Goal: Task Accomplishment & Management: Complete application form

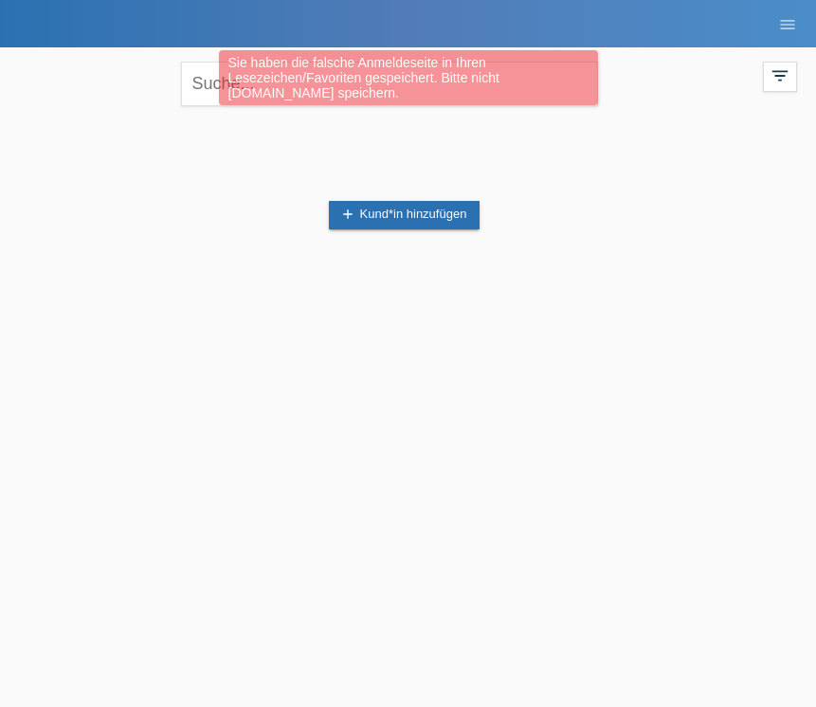
click at [319, 171] on div "add Kund*in hinzufügen" at bounding box center [408, 215] width 778 height 180
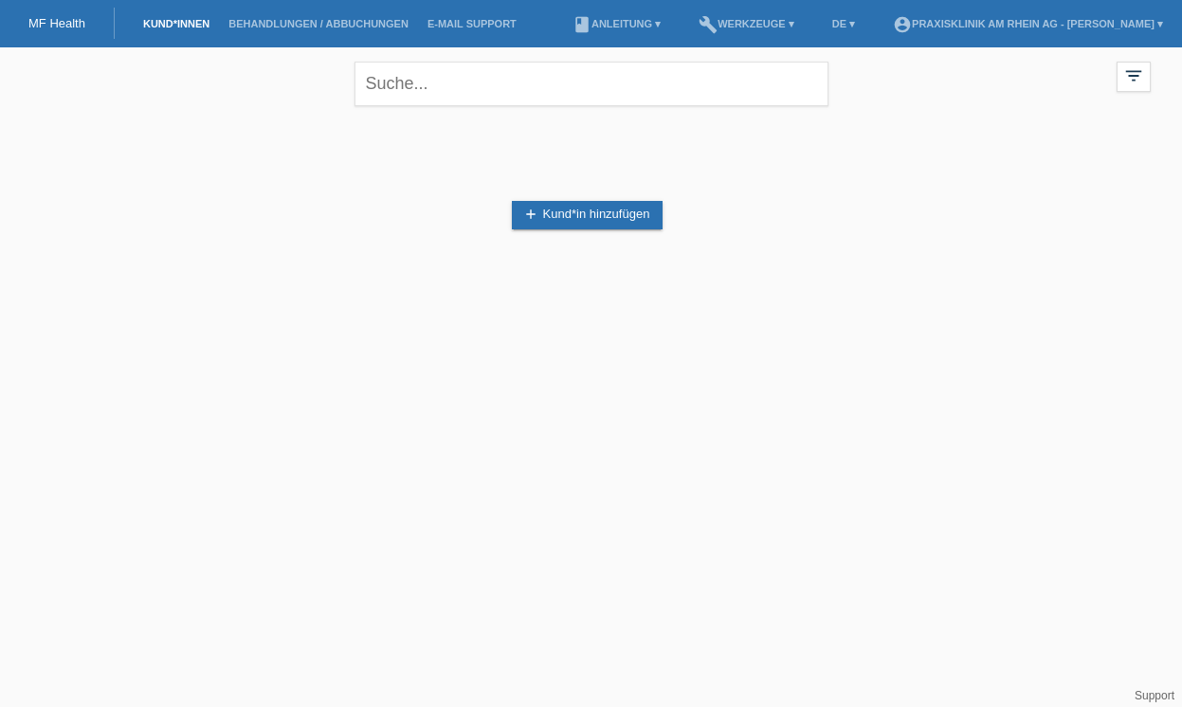
drag, startPoint x: 470, startPoint y: 485, endPoint x: 686, endPoint y: 27, distance: 507.0
click at [0, 0] on html "Sie haben die falsche Anmeldeseite in Ihren Lesezeichen/Favoriten gespeichert. …" at bounding box center [591, 162] width 1182 height 324
click at [573, 208] on link "add Kund*in hinzufügen" at bounding box center [588, 215] width 152 height 28
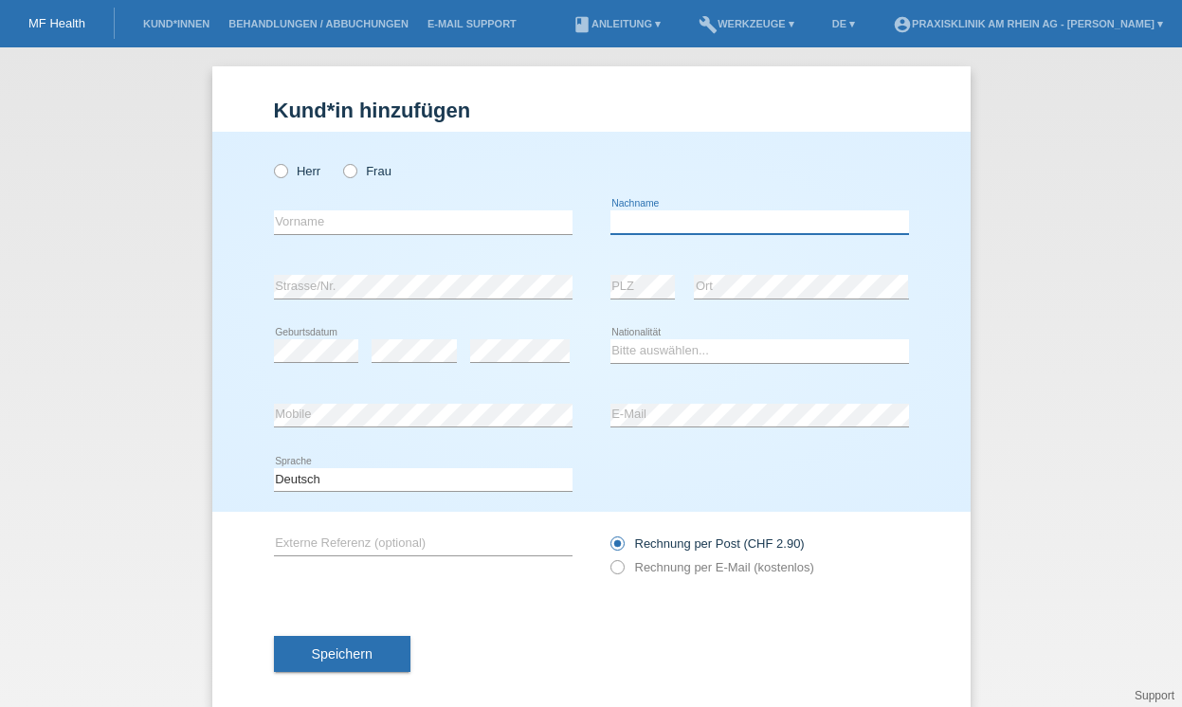
click at [624, 222] on input "text" at bounding box center [759, 222] width 298 height 24
paste input "[PERSON_NAME]"
type input "[PERSON_NAME]"
click at [340, 161] on icon at bounding box center [340, 161] width 0 height 0
click at [351, 170] on input "Frau" at bounding box center [349, 170] width 12 height 12
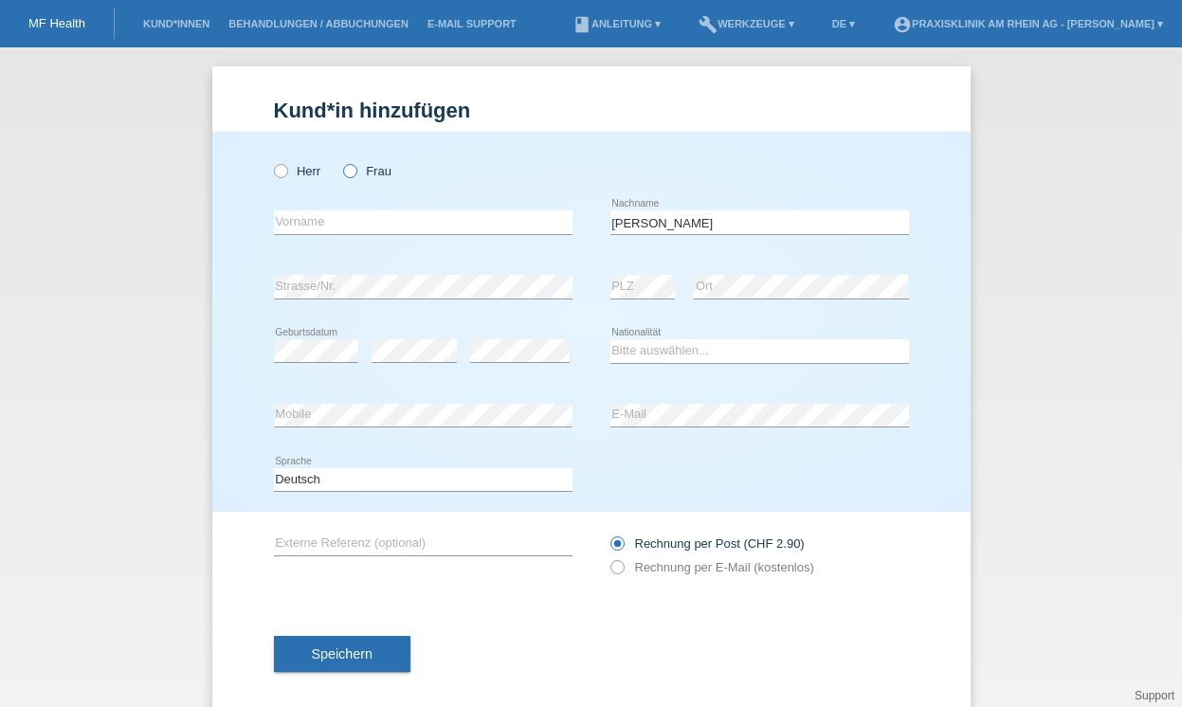
radio input "true"
click at [328, 215] on input "text" at bounding box center [423, 222] width 298 height 24
type input "[PERSON_NAME]"
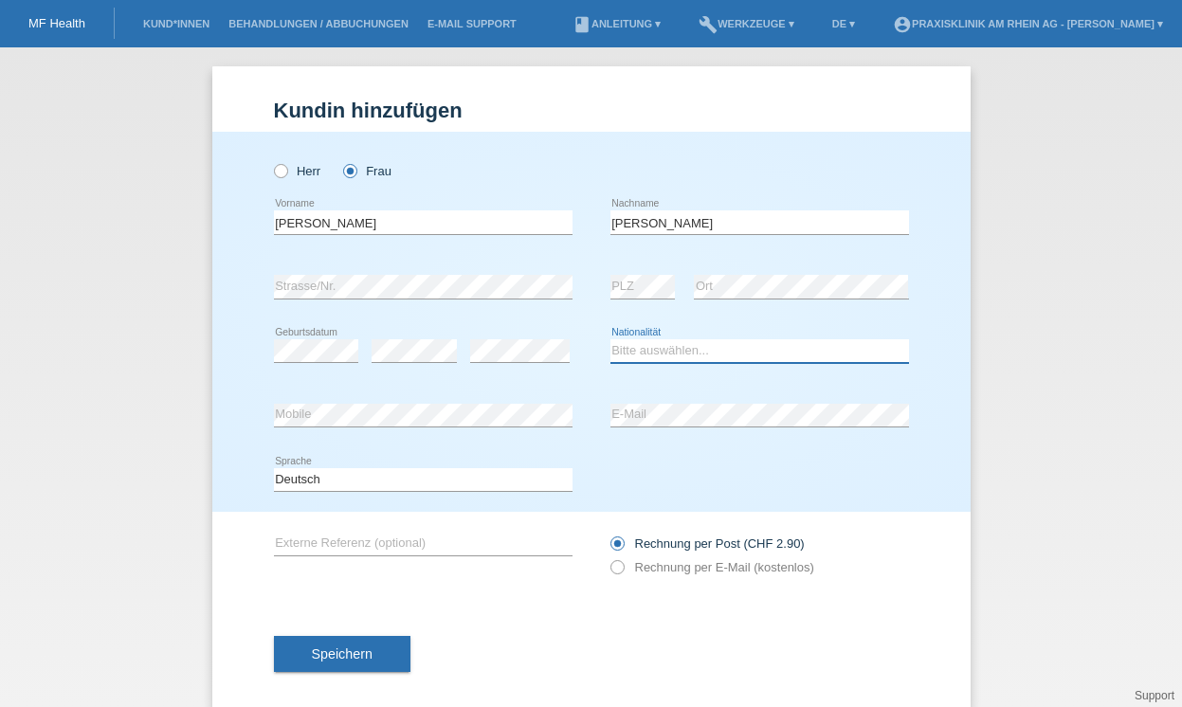
click at [632, 357] on select "Bitte auswählen... Schweiz Deutschland Liechtenstein Österreich ------------ Af…" at bounding box center [759, 350] width 298 height 23
select select "CH"
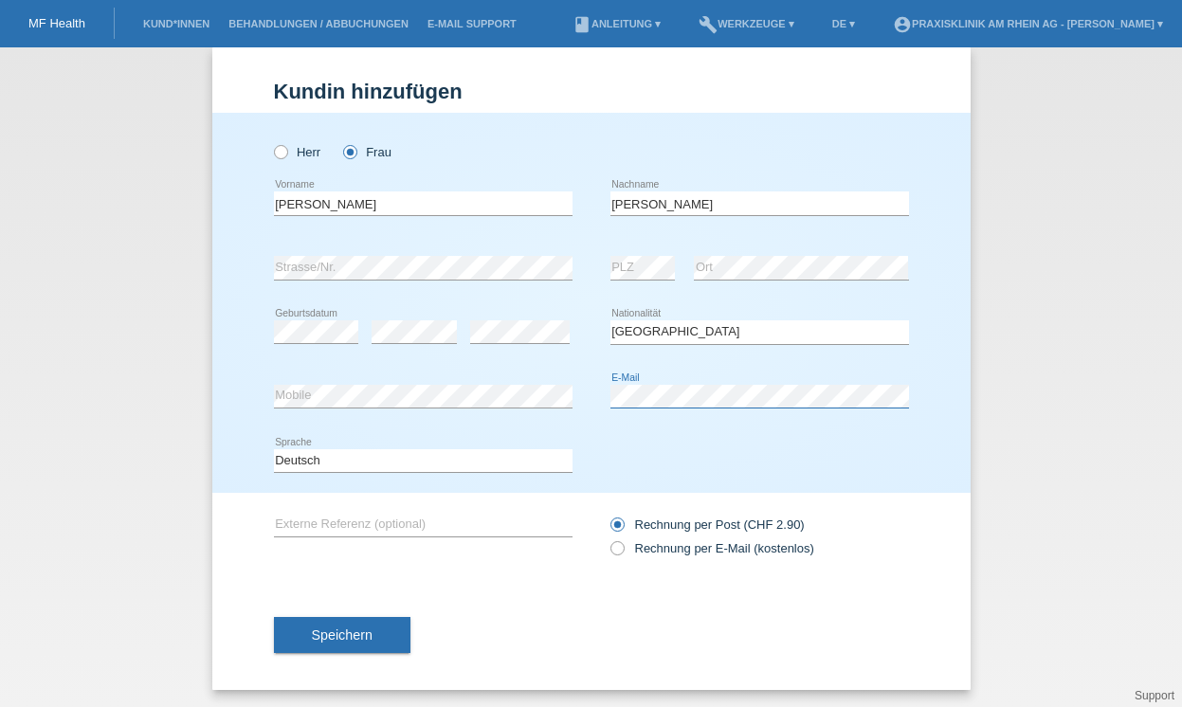
scroll to position [24, 0]
click at [606, 536] on icon at bounding box center [606, 536] width 0 height 0
click at [617, 551] on input "Rechnung per E-Mail (kostenlos)" at bounding box center [616, 551] width 12 height 24
radio input "true"
click at [342, 637] on span "Speichern" at bounding box center [342, 632] width 61 height 15
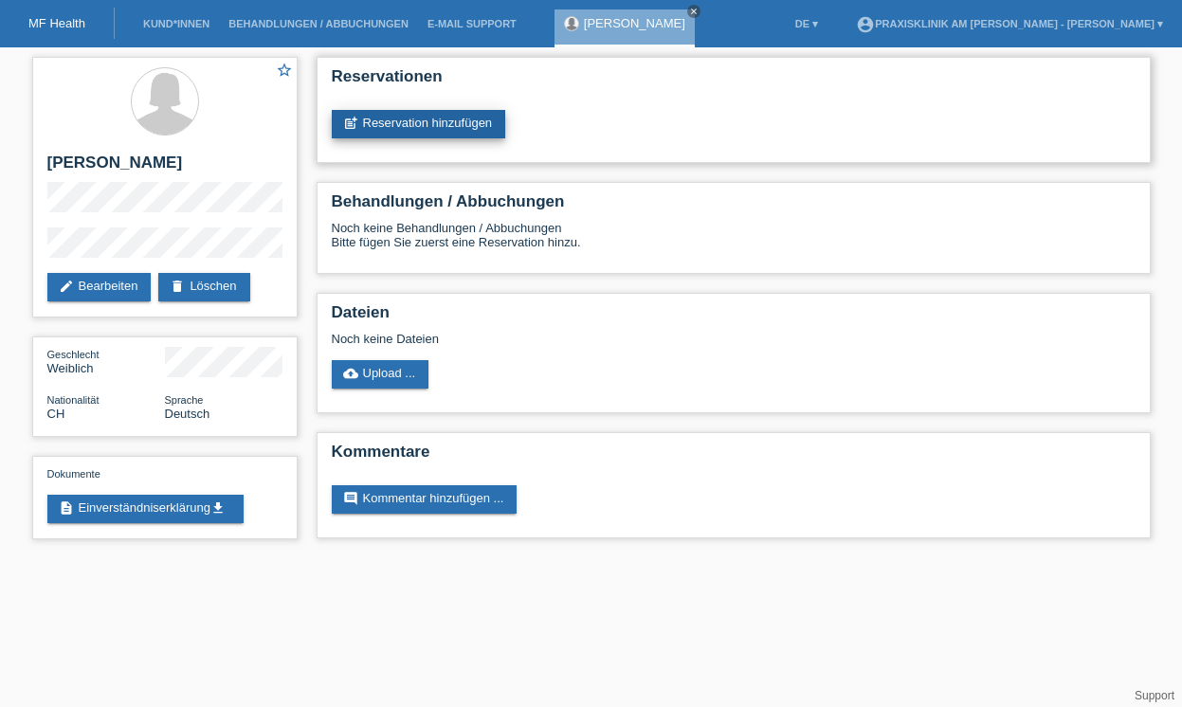
click at [473, 124] on link "post_add Reservation hinzufügen" at bounding box center [419, 124] width 174 height 28
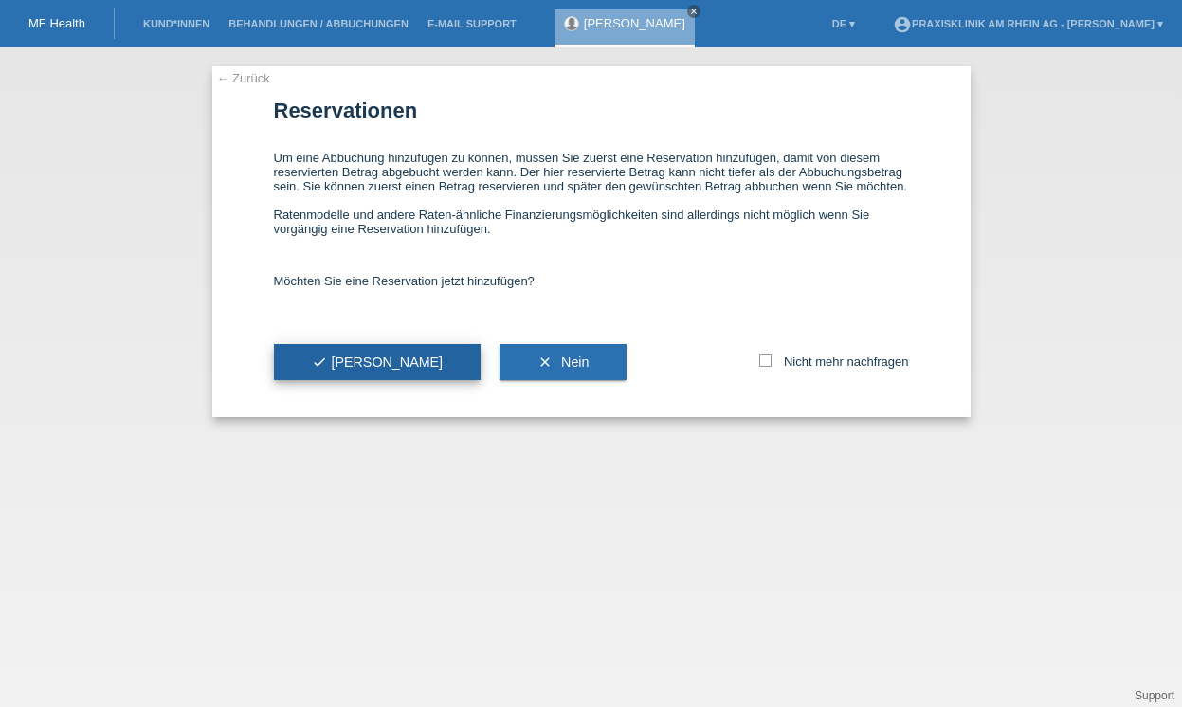
click at [324, 370] on icon "check" at bounding box center [319, 361] width 15 height 15
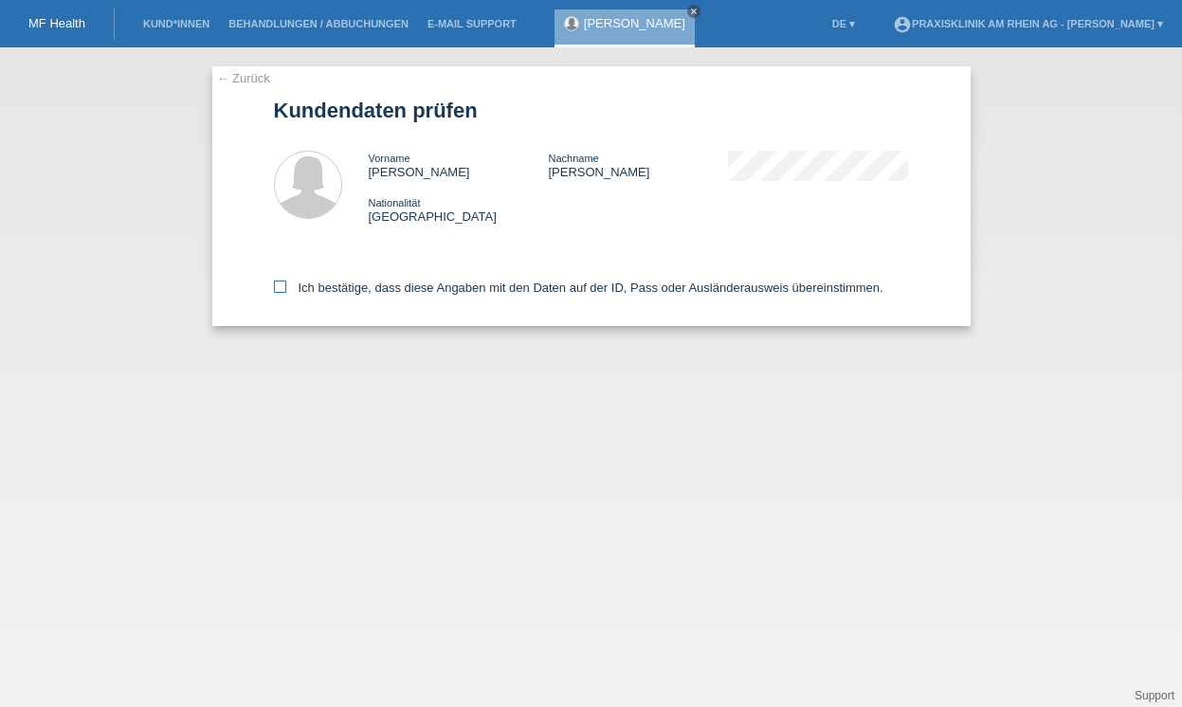
click at [280, 288] on icon at bounding box center [280, 286] width 12 height 12
click at [280, 288] on input "Ich bestätige, dass diese Angaben mit den Daten auf der ID, Pass oder Ausländer…" at bounding box center [280, 286] width 12 height 12
checkbox input "true"
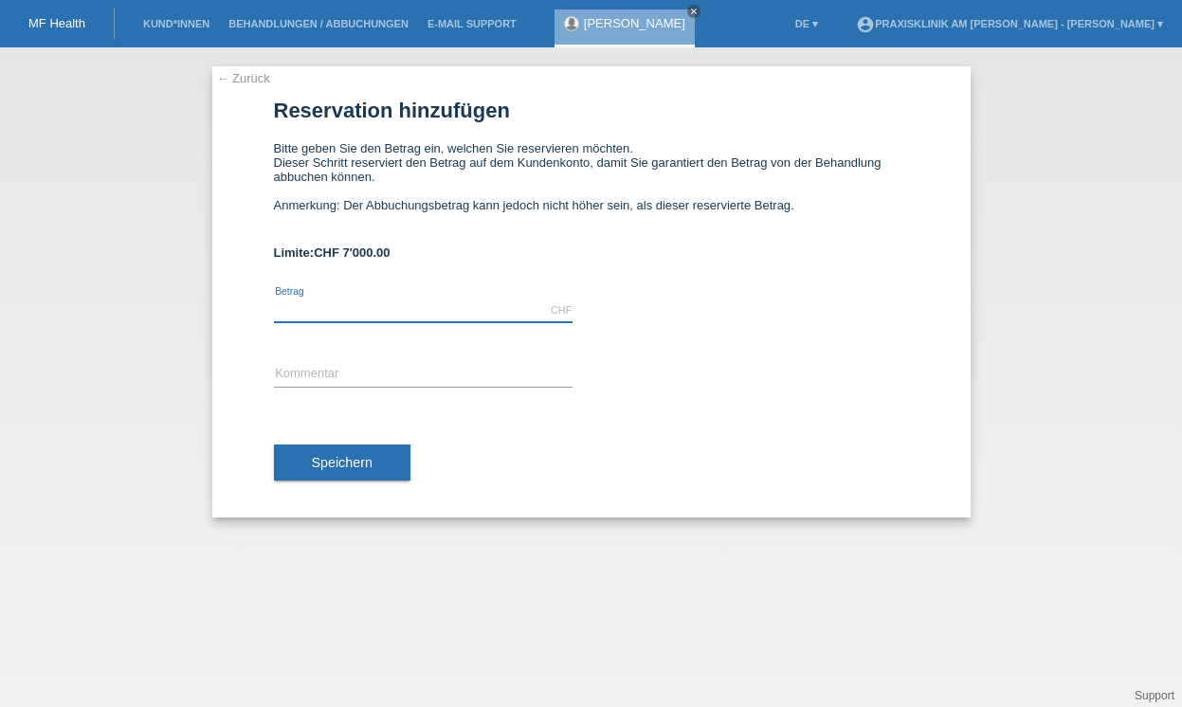
click at [465, 308] on input "text" at bounding box center [423, 310] width 298 height 24
type input "13750.00"
click at [242, 81] on link "← Zurück" at bounding box center [243, 78] width 53 height 14
